Goal: Check status: Check status

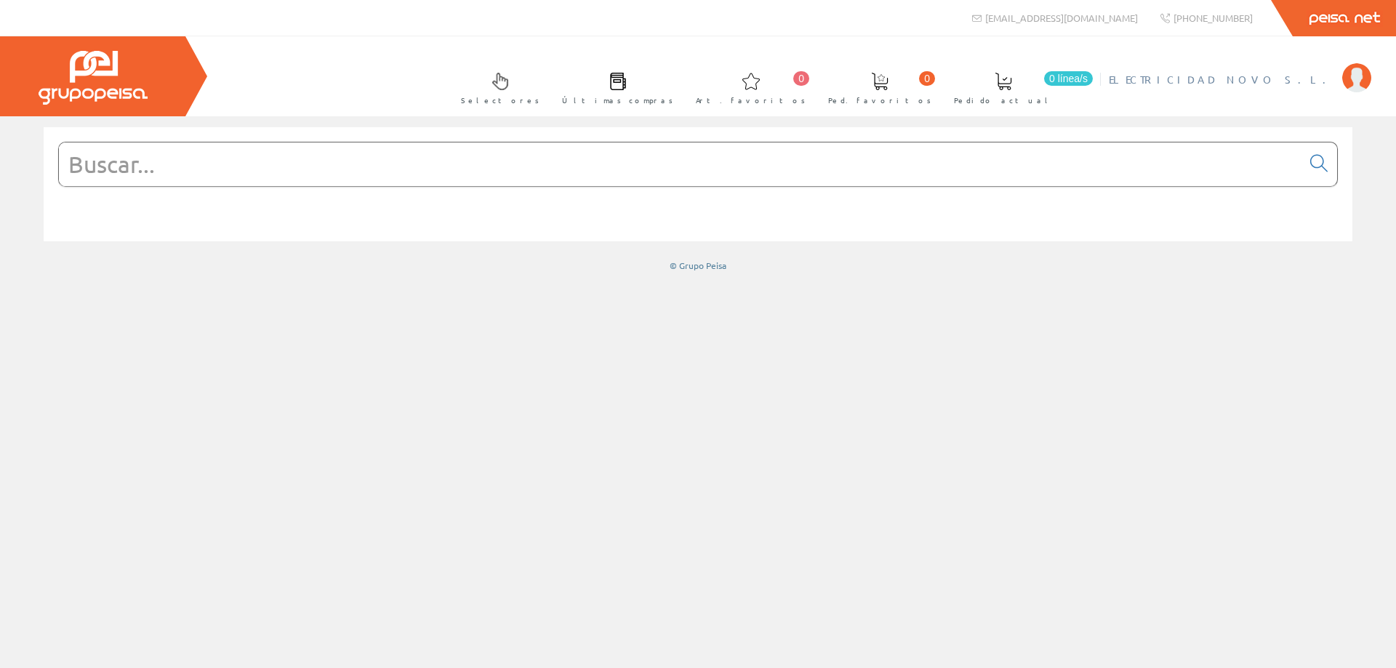
click at [1305, 71] on link "ELECTRICIDAD NOVO S.L." at bounding box center [1240, 67] width 262 height 14
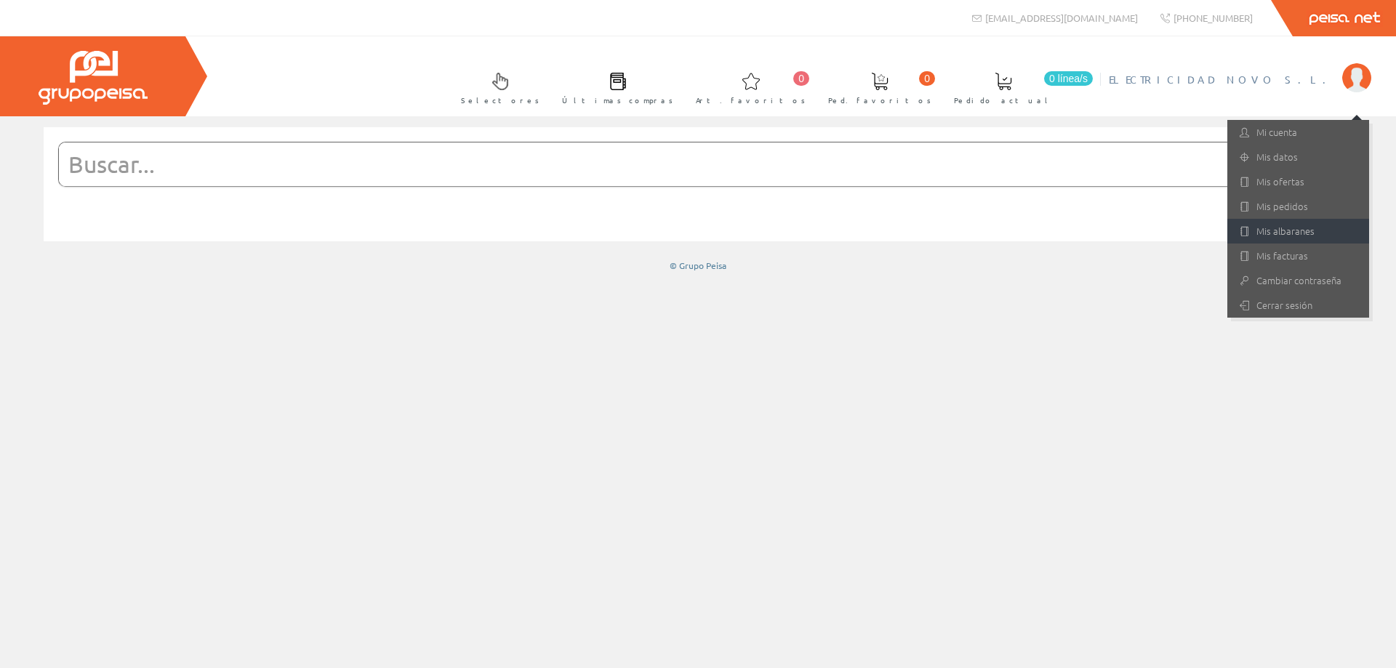
click at [1294, 227] on link "Mis albaranes" at bounding box center [1298, 231] width 142 height 25
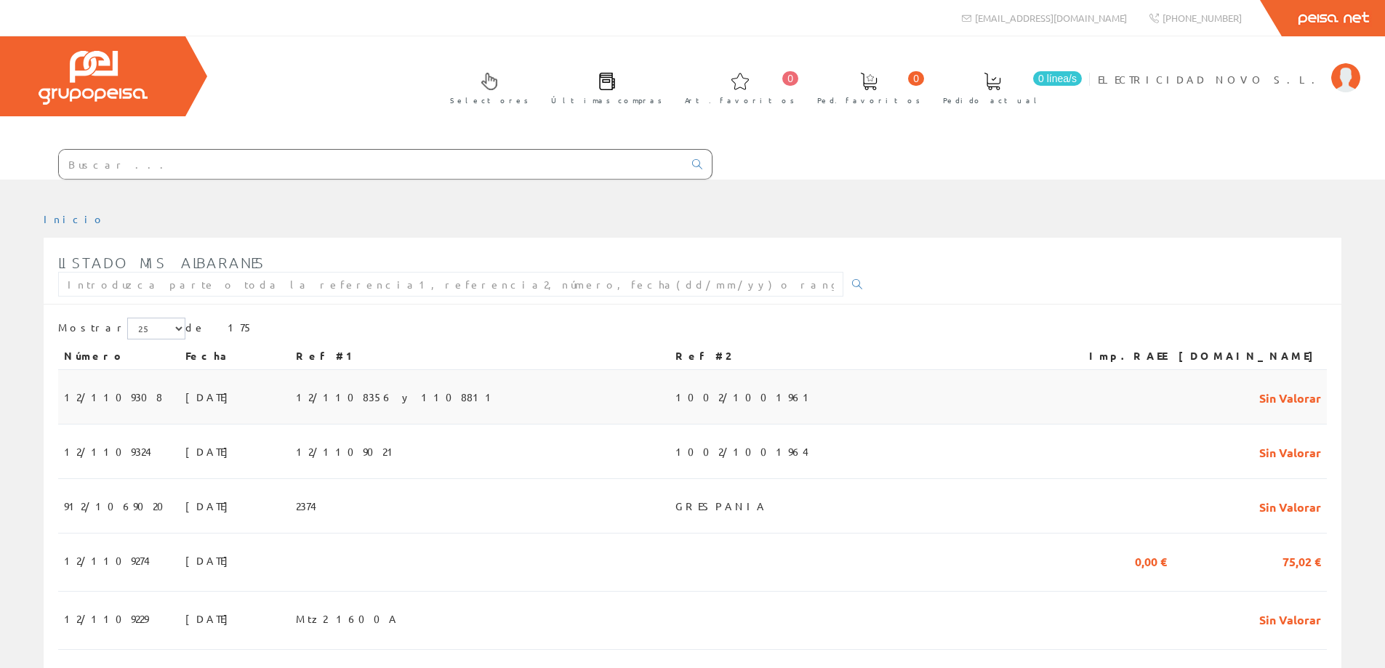
click at [84, 401] on span "12/1109308" at bounding box center [113, 397] width 98 height 25
click at [76, 511] on span "912/1069020" at bounding box center [118, 506] width 108 height 25
